Goal: Register for event/course

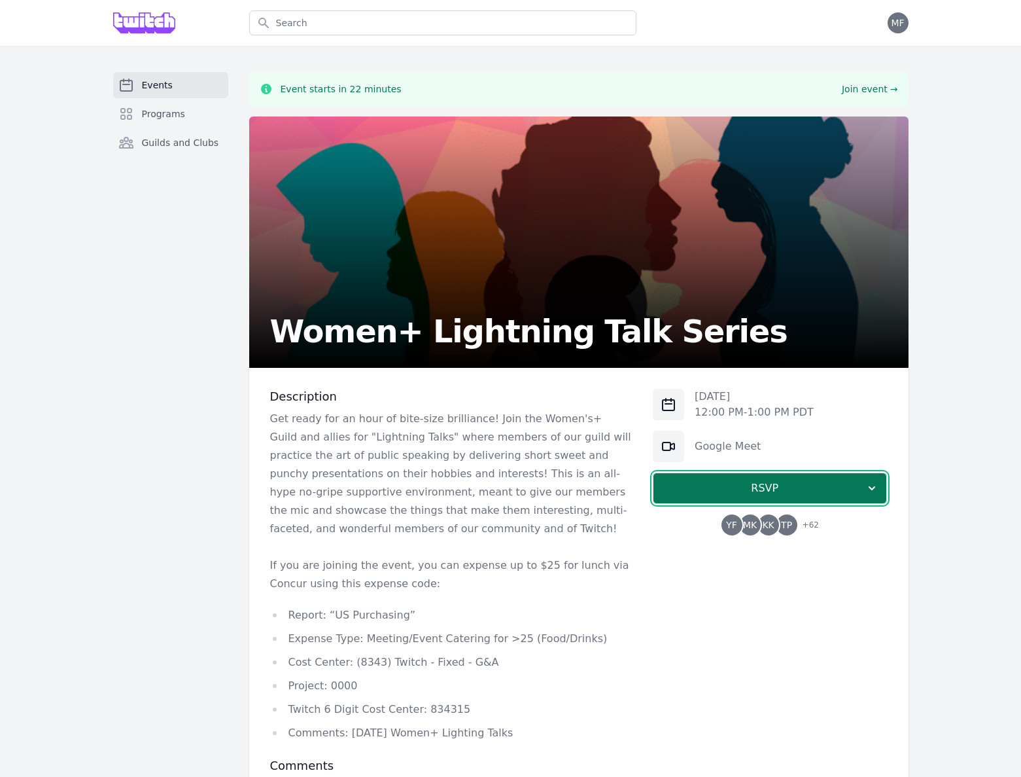
click at [830, 482] on span "RSVP" at bounding box center [764, 488] width 201 height 16
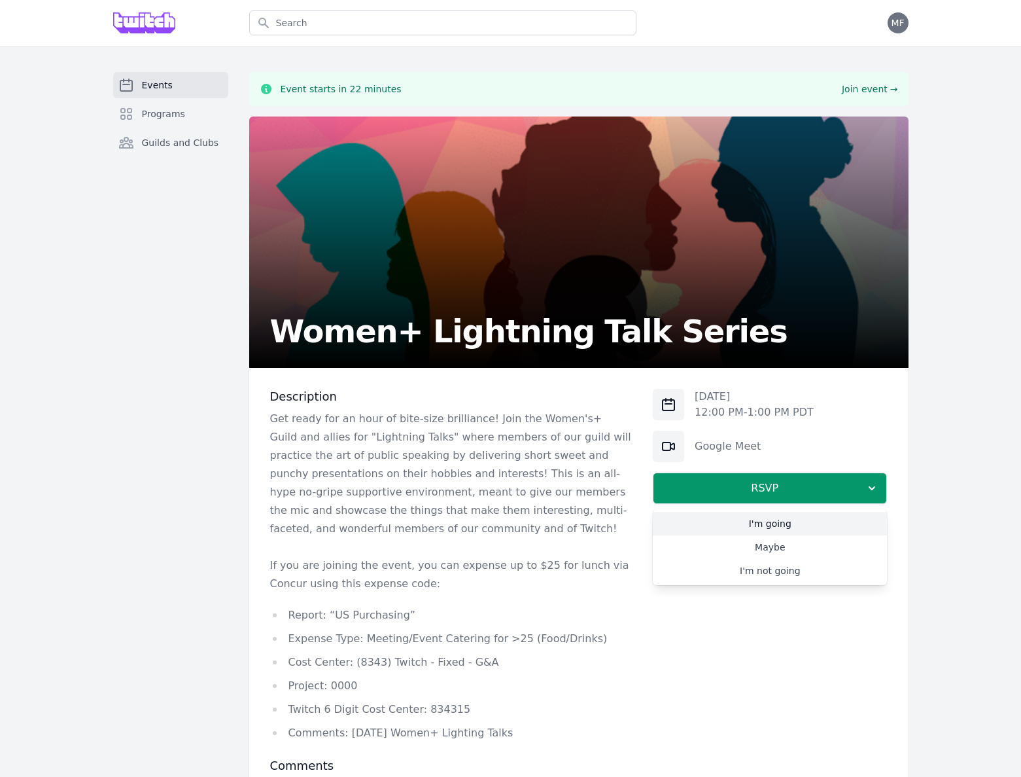
click at [828, 523] on link "I'm going" at bounding box center [770, 524] width 234 height 24
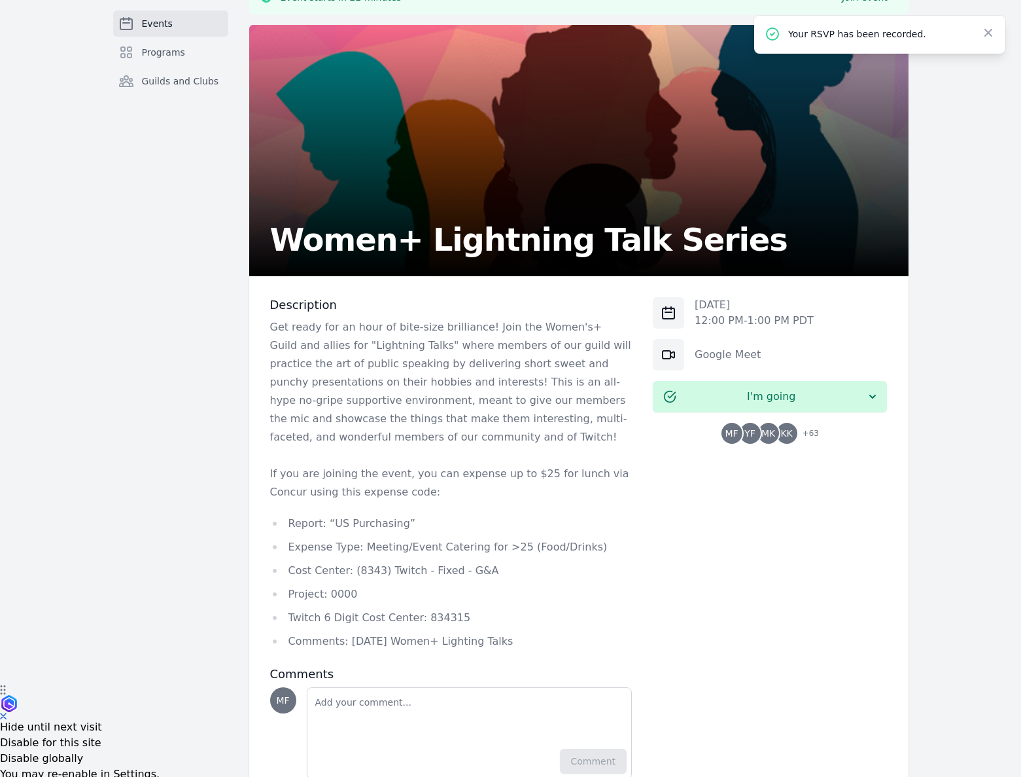
scroll to position [100, 0]
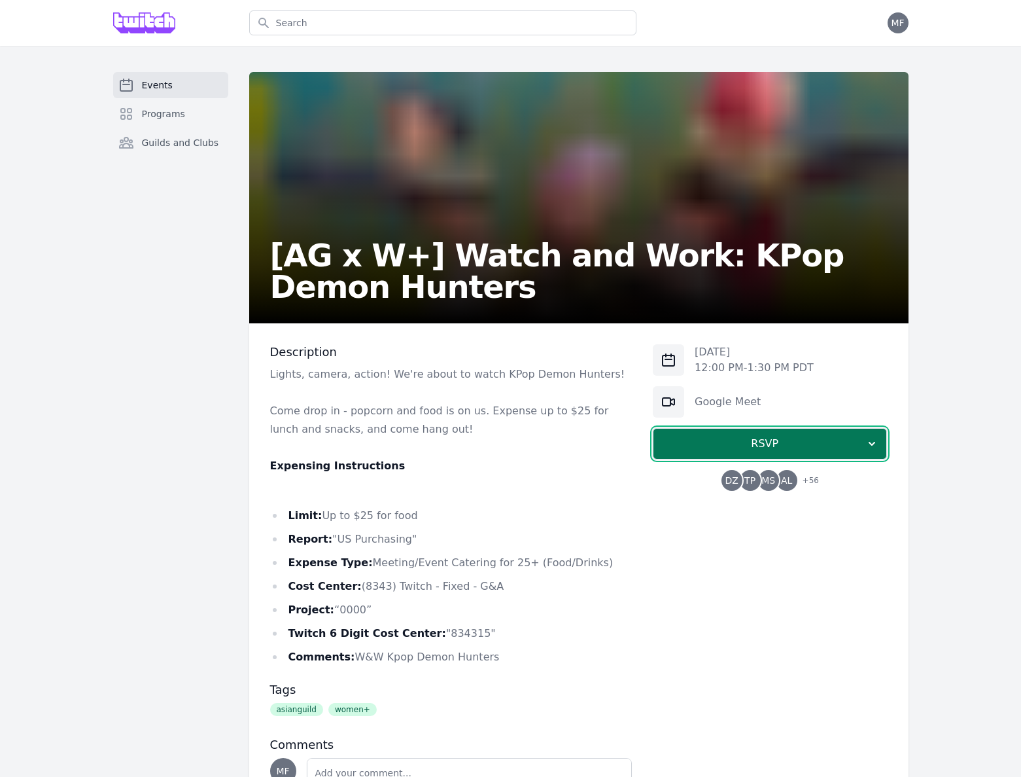
click at [829, 439] on span "RSVP" at bounding box center [764, 444] width 201 height 16
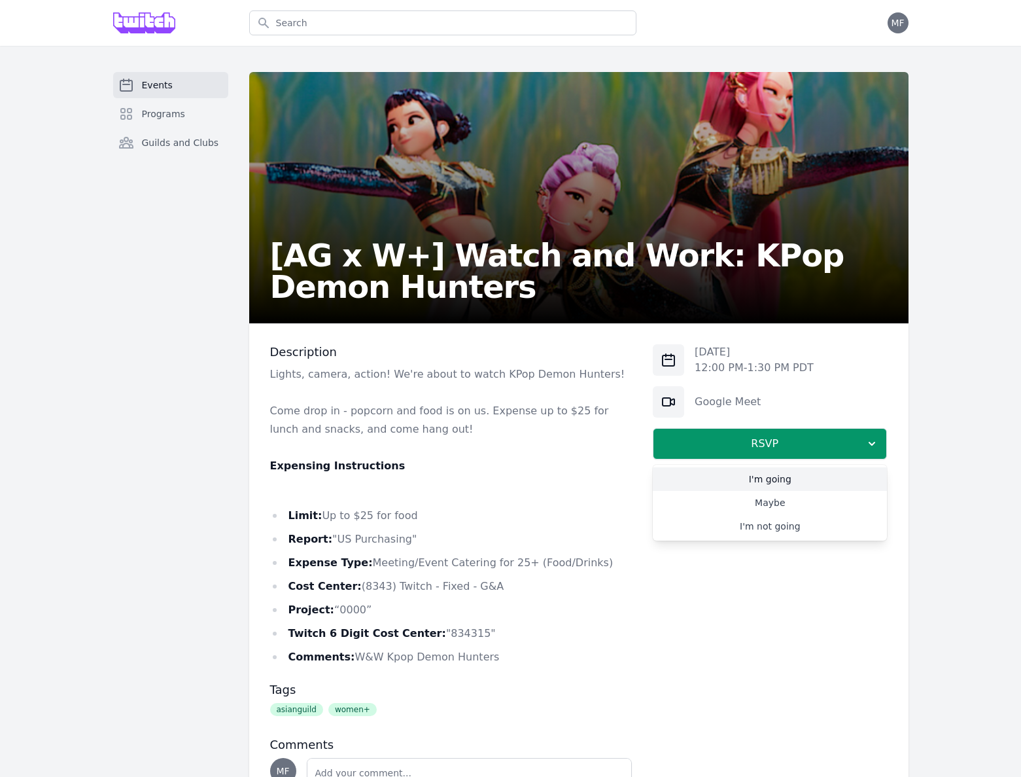
click at [799, 479] on link "I'm going" at bounding box center [770, 479] width 234 height 24
